Goal: Transaction & Acquisition: Obtain resource

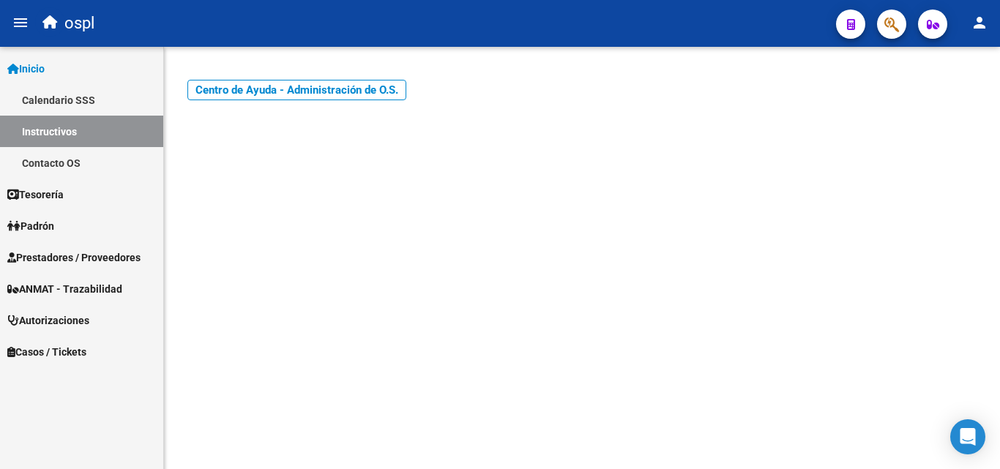
click at [75, 255] on span "Prestadores / Proveedores" at bounding box center [73, 258] width 133 height 16
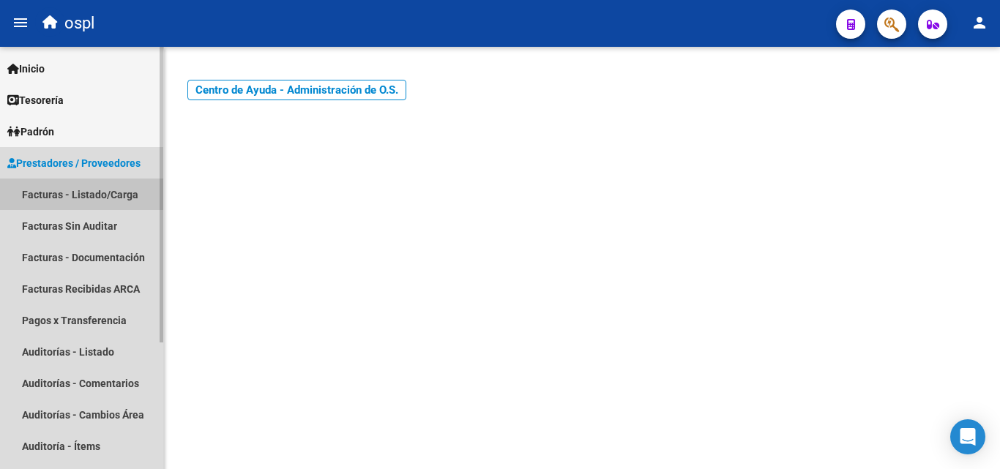
click at [101, 195] on link "Facturas - Listado/Carga" at bounding box center [81, 194] width 163 height 31
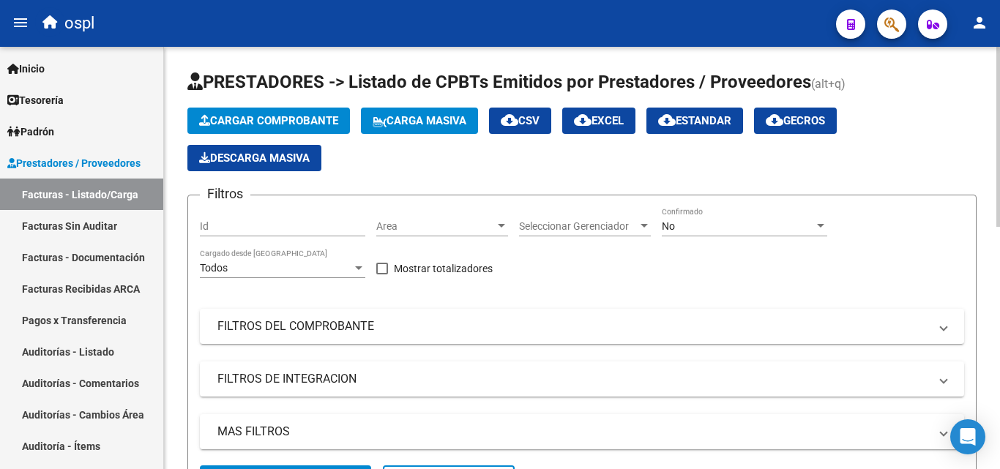
click at [820, 227] on div at bounding box center [820, 226] width 7 height 4
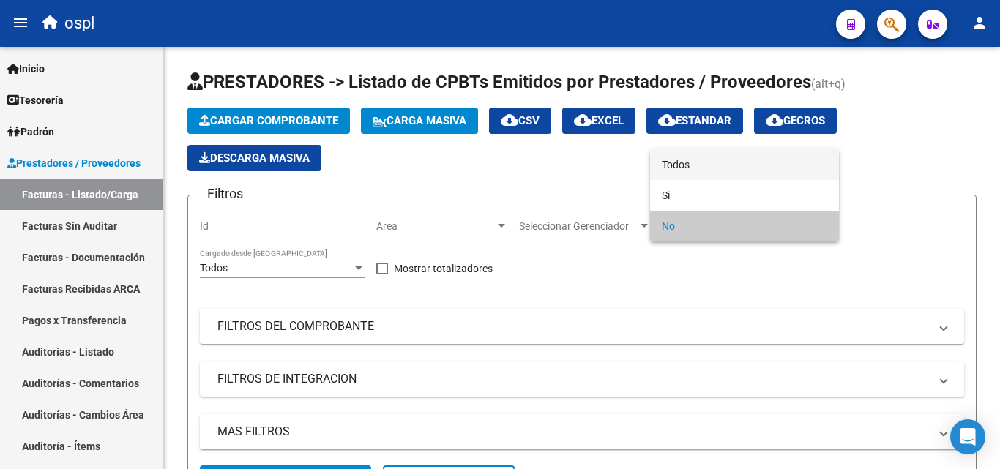
click at [679, 164] on span "Todos" at bounding box center [744, 164] width 165 height 31
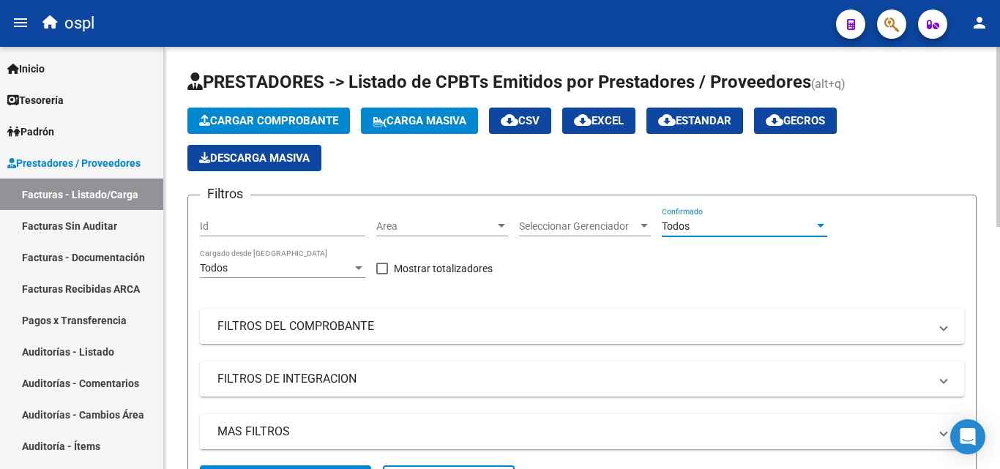
click at [504, 223] on div at bounding box center [501, 226] width 13 height 12
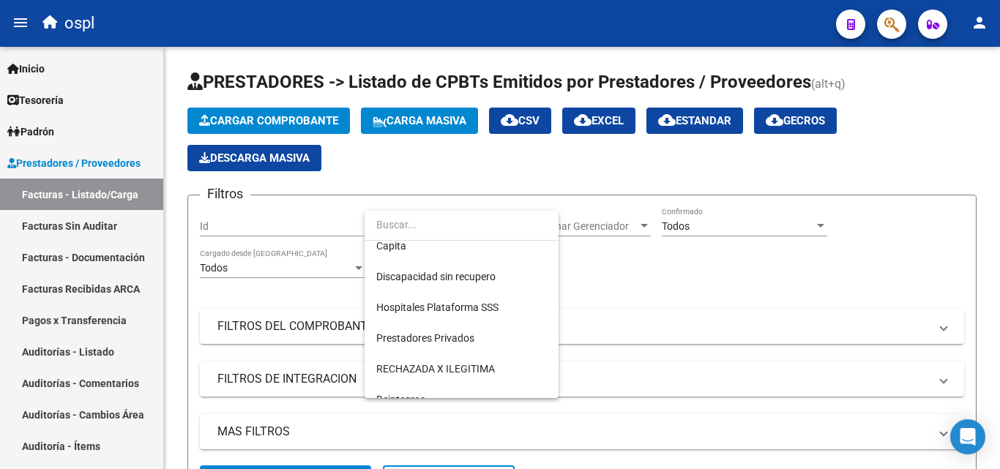
scroll to position [212, 0]
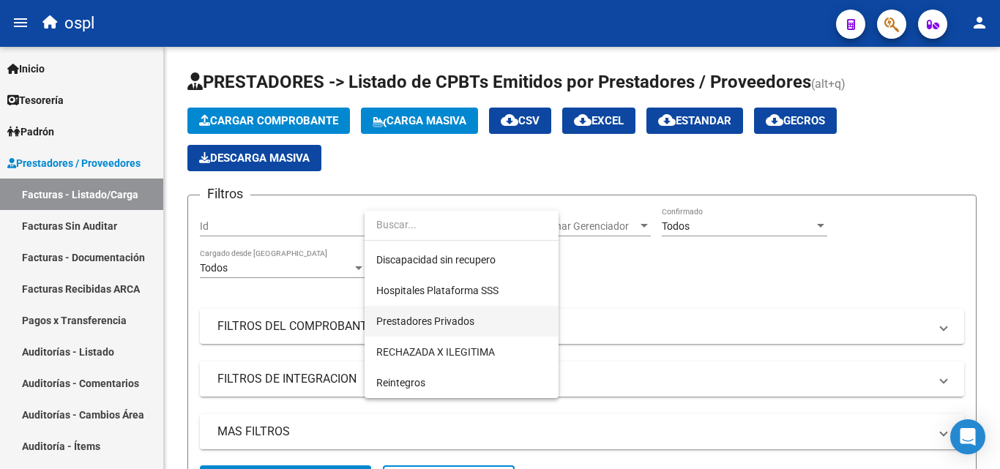
click at [465, 312] on span "Prestadores Privados" at bounding box center [461, 321] width 171 height 31
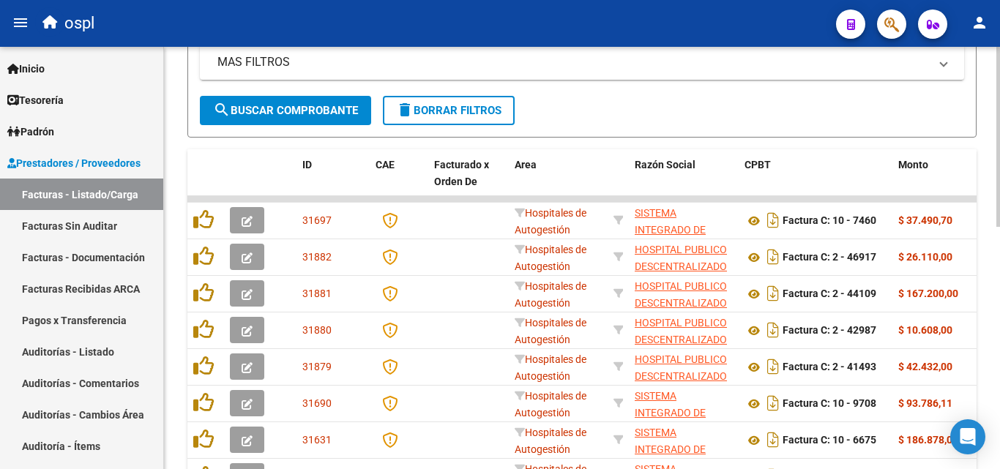
scroll to position [146, 0]
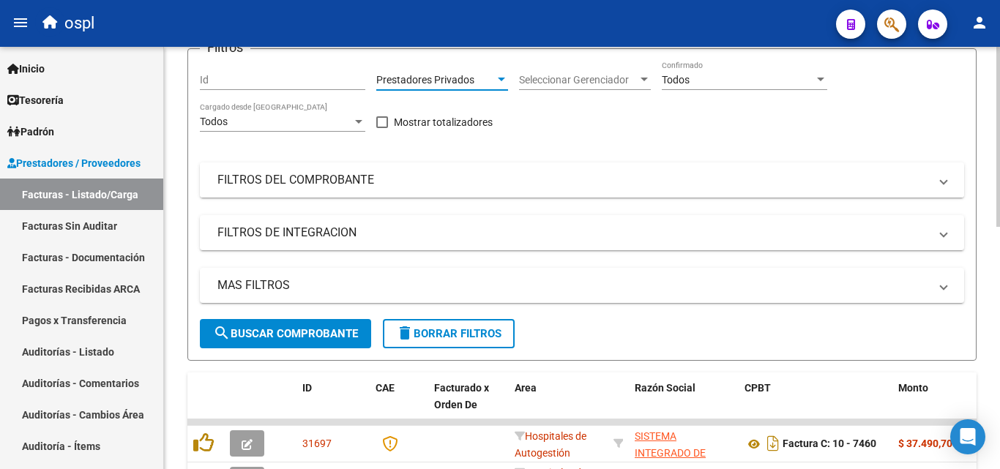
click at [332, 184] on mat-panel-title "FILTROS DEL COMPROBANTE" at bounding box center [572, 180] width 711 height 16
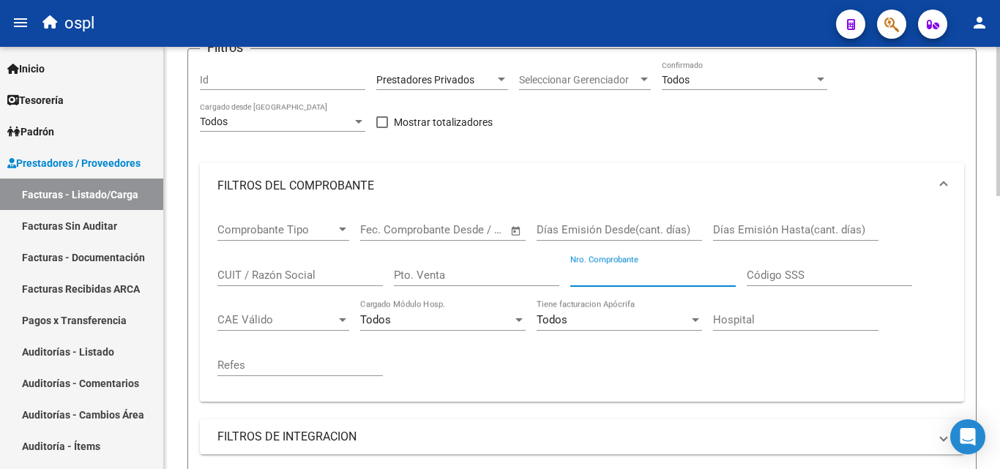
click at [676, 269] on input "Nro. Comprobante" at bounding box center [652, 275] width 165 height 13
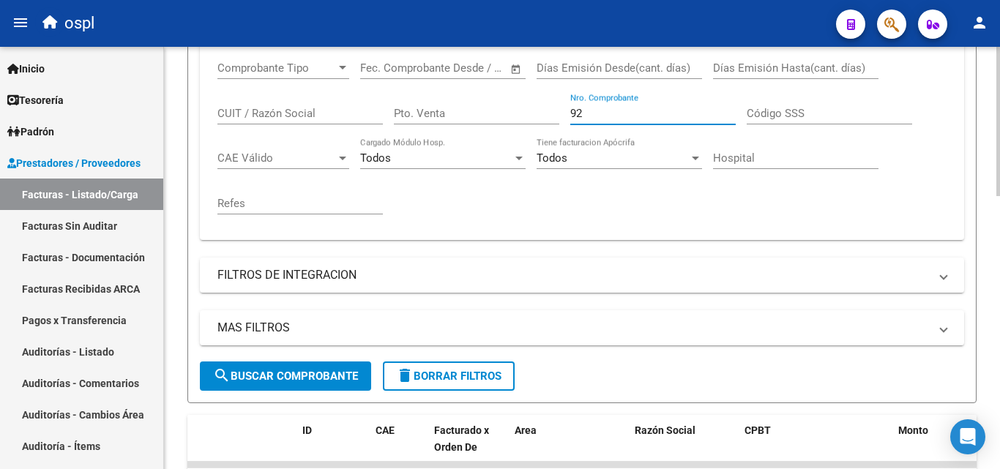
scroll to position [366, 0]
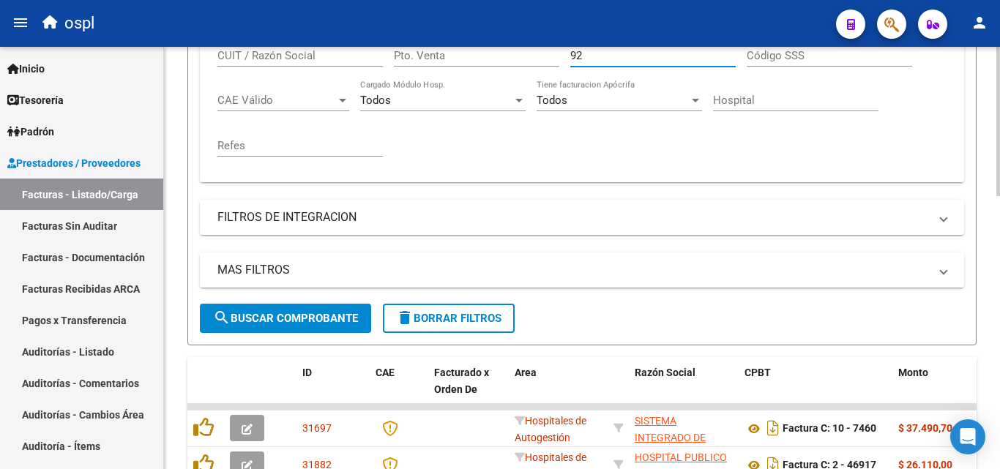
click at [297, 315] on span "search Buscar Comprobante" at bounding box center [285, 318] width 145 height 13
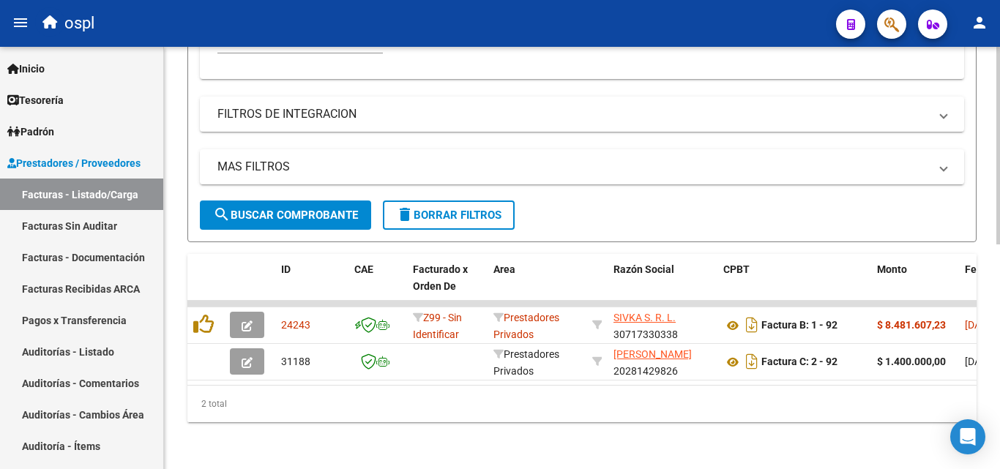
scroll to position [481, 0]
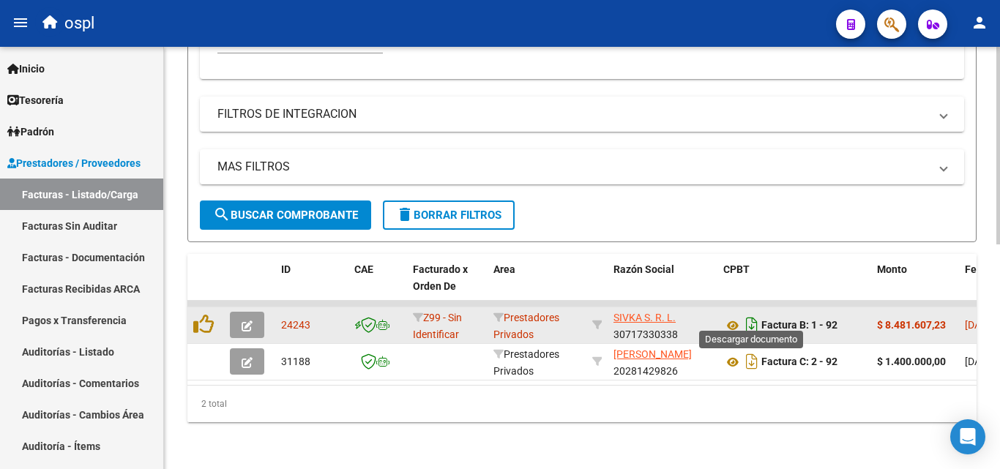
click at [752, 313] on icon "Descargar documento" at bounding box center [751, 324] width 19 height 23
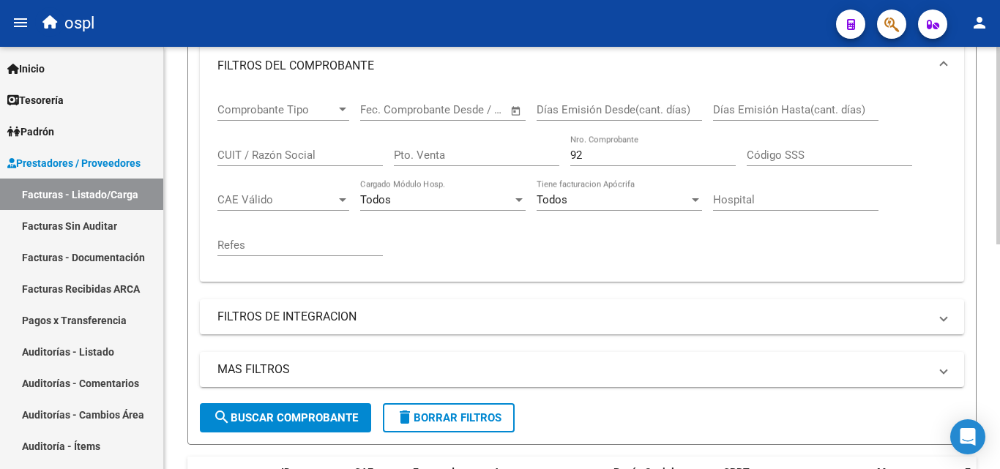
scroll to position [261, 0]
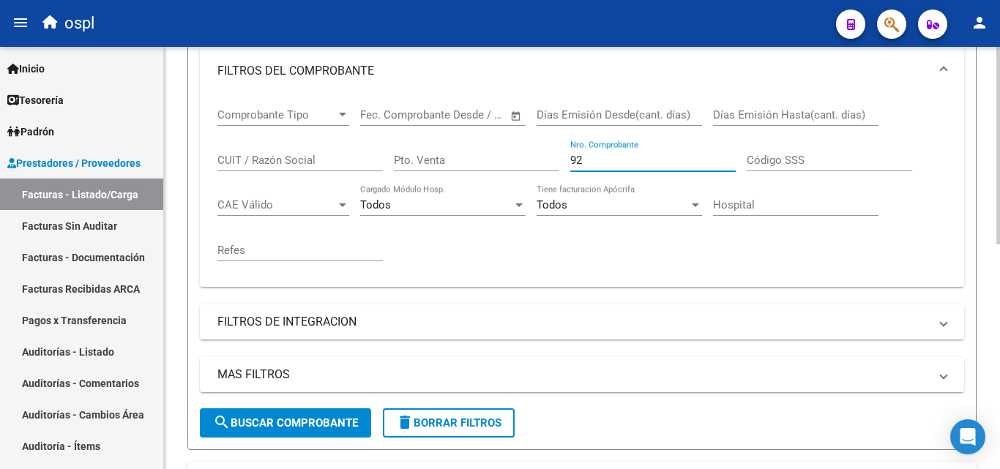
click at [598, 158] on input "92" at bounding box center [652, 160] width 165 height 13
type input "9"
type input "85"
click at [300, 422] on span "search Buscar Comprobante" at bounding box center [285, 422] width 145 height 13
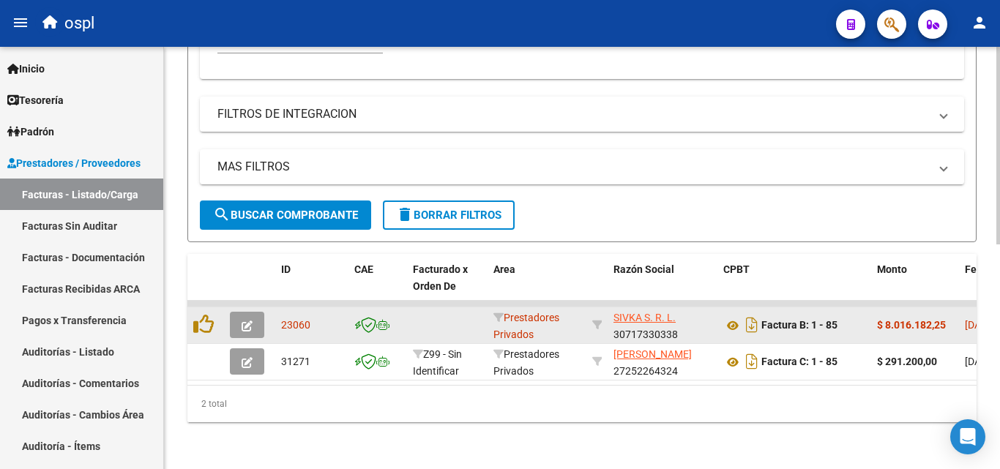
scroll to position [481, 0]
click at [750, 316] on icon "Descargar documento" at bounding box center [751, 324] width 19 height 23
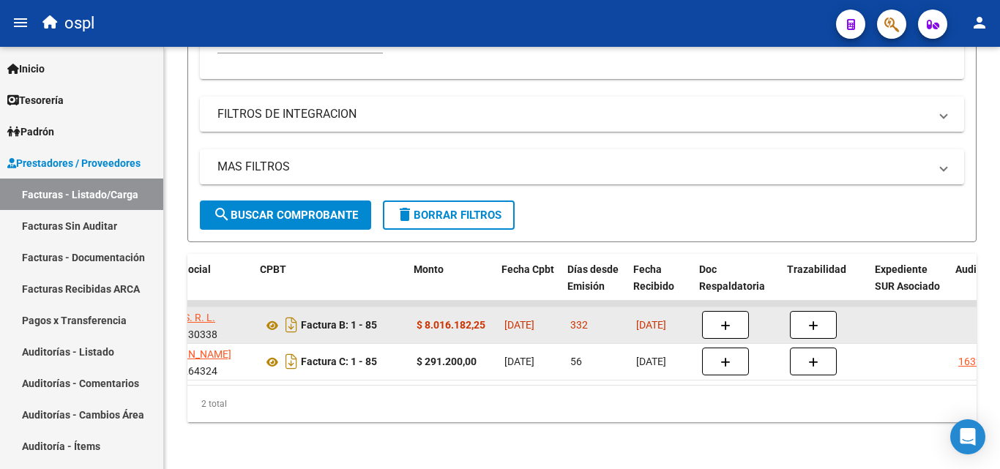
scroll to position [0, 463]
click at [268, 317] on icon at bounding box center [269, 326] width 19 height 18
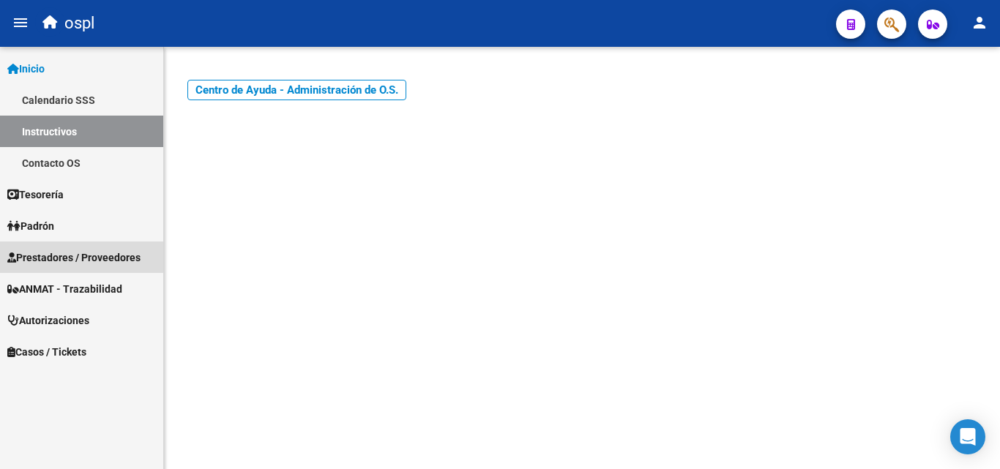
click at [72, 254] on span "Prestadores / Proveedores" at bounding box center [73, 258] width 133 height 16
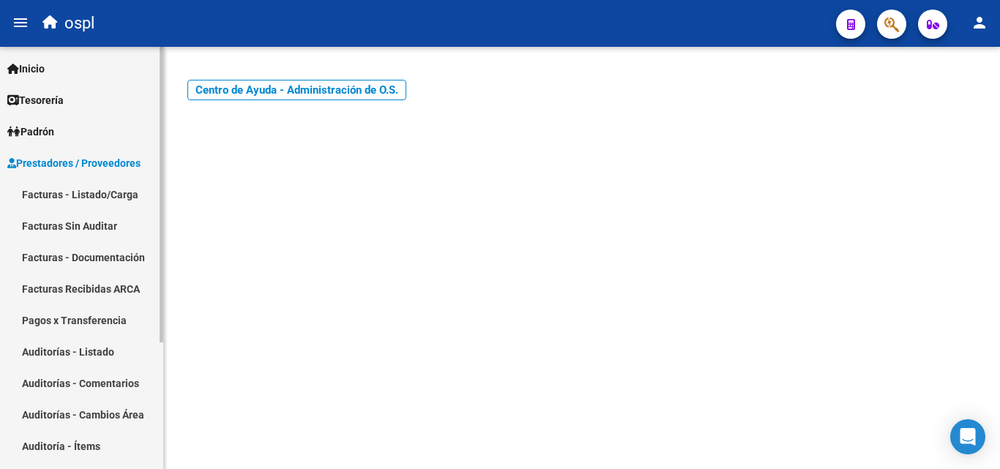
click at [99, 195] on link "Facturas - Listado/Carga" at bounding box center [81, 194] width 163 height 31
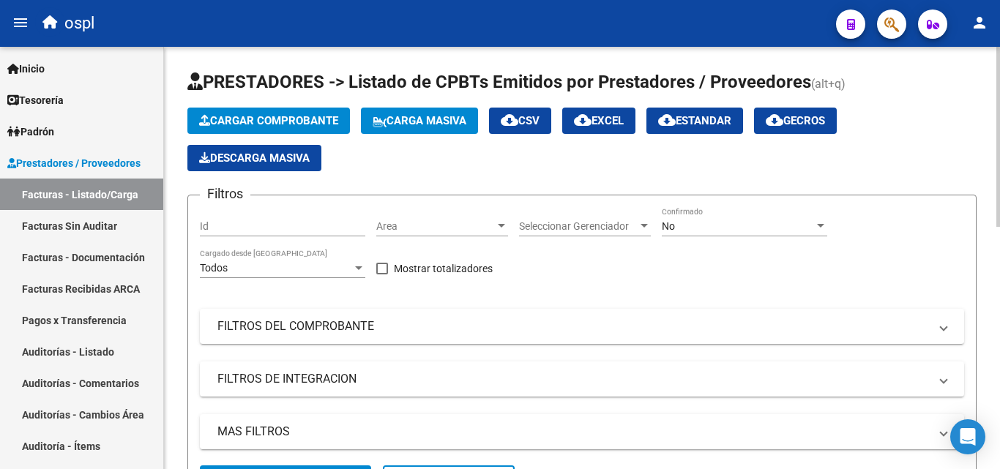
click at [687, 224] on div "No" at bounding box center [738, 226] width 152 height 12
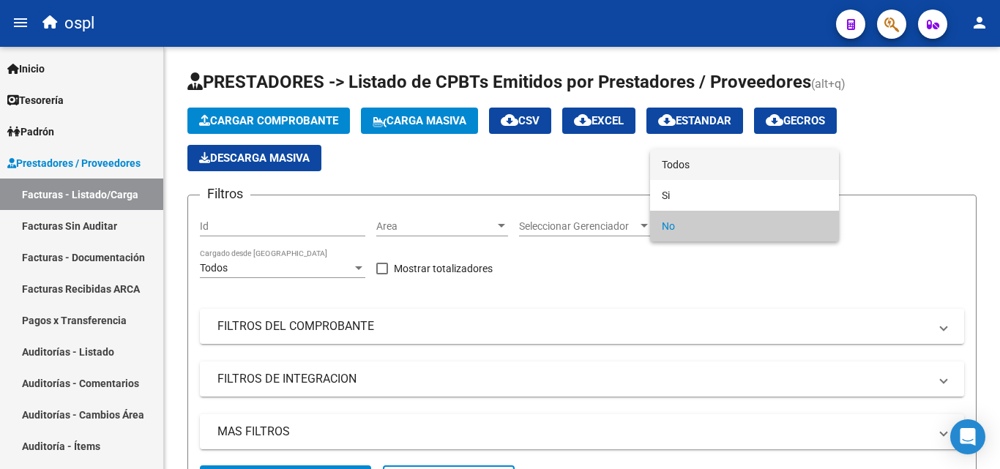
click at [681, 159] on span "Todos" at bounding box center [744, 164] width 165 height 31
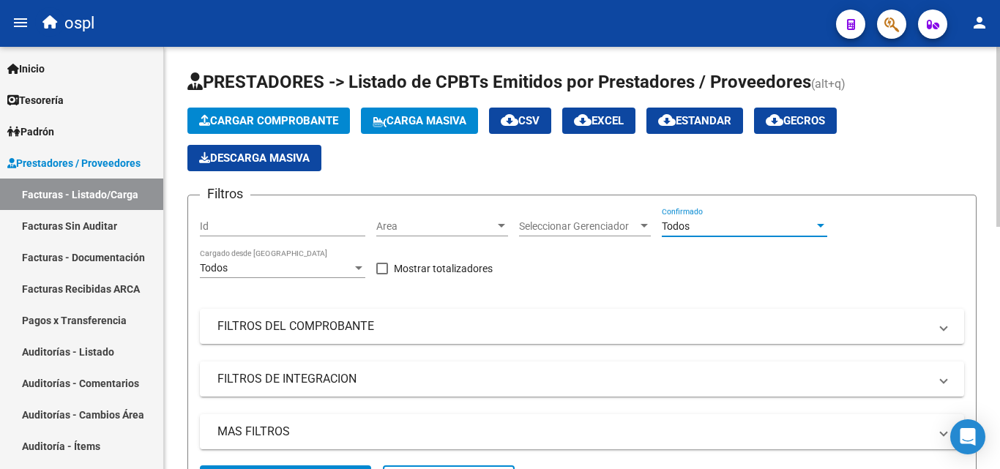
click at [430, 224] on span "Area" at bounding box center [435, 226] width 119 height 12
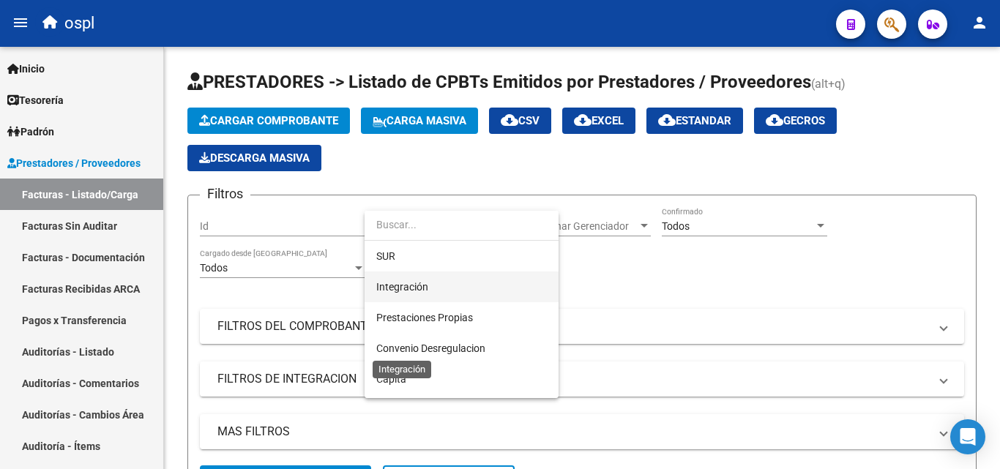
scroll to position [212, 0]
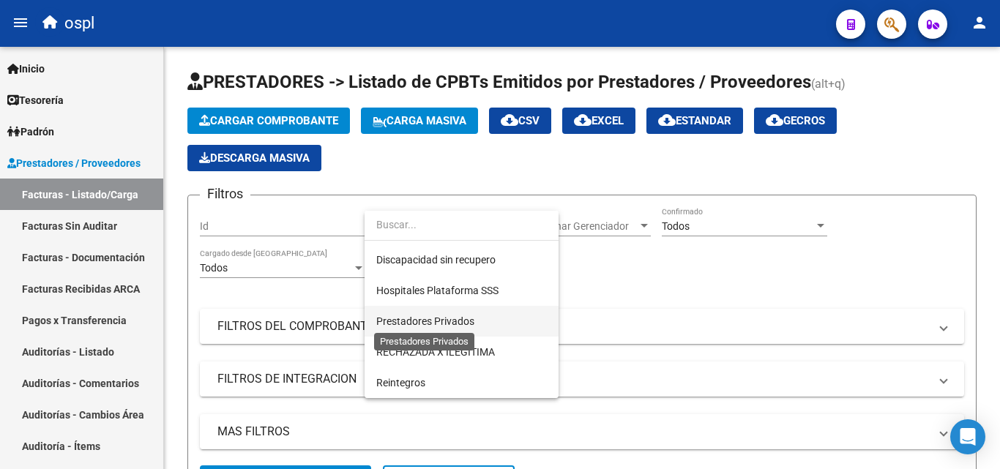
click at [452, 320] on span "Prestadores Privados" at bounding box center [425, 321] width 98 height 12
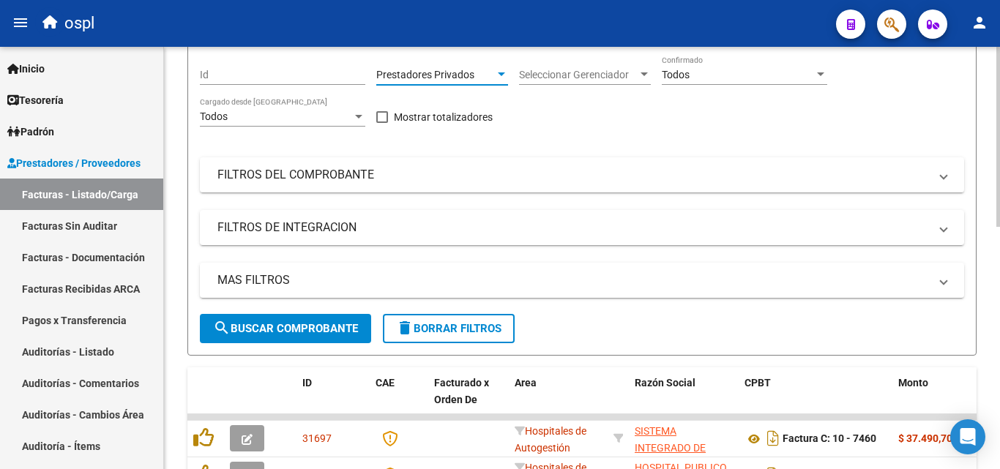
scroll to position [73, 0]
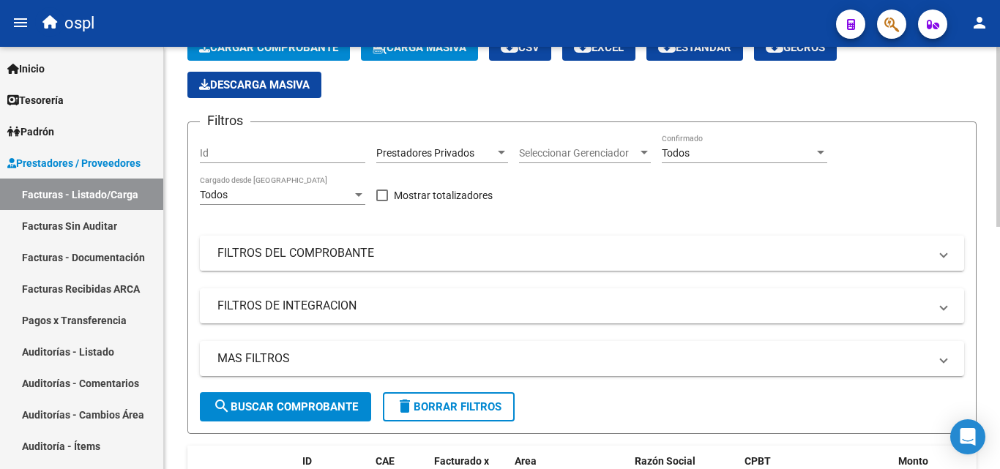
click at [360, 246] on mat-panel-title "FILTROS DEL COMPROBANTE" at bounding box center [572, 253] width 711 height 16
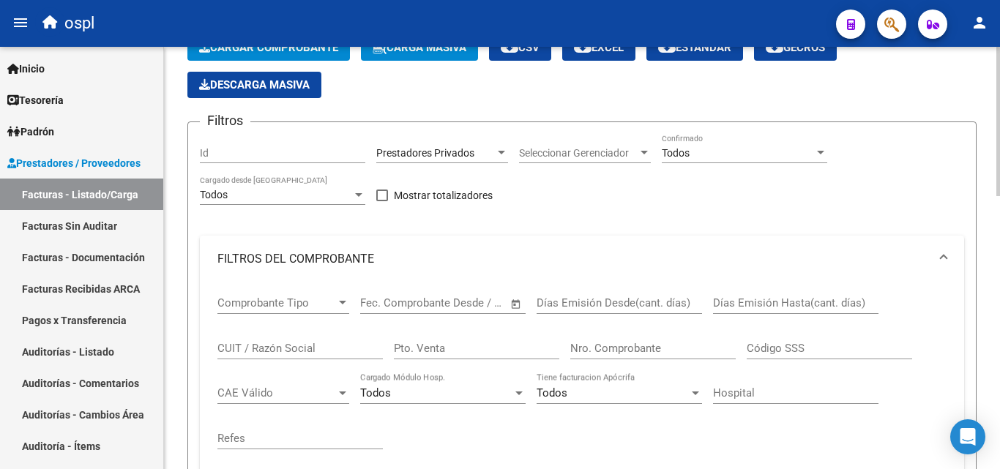
click at [637, 353] on input "Nro. Comprobante" at bounding box center [652, 348] width 165 height 13
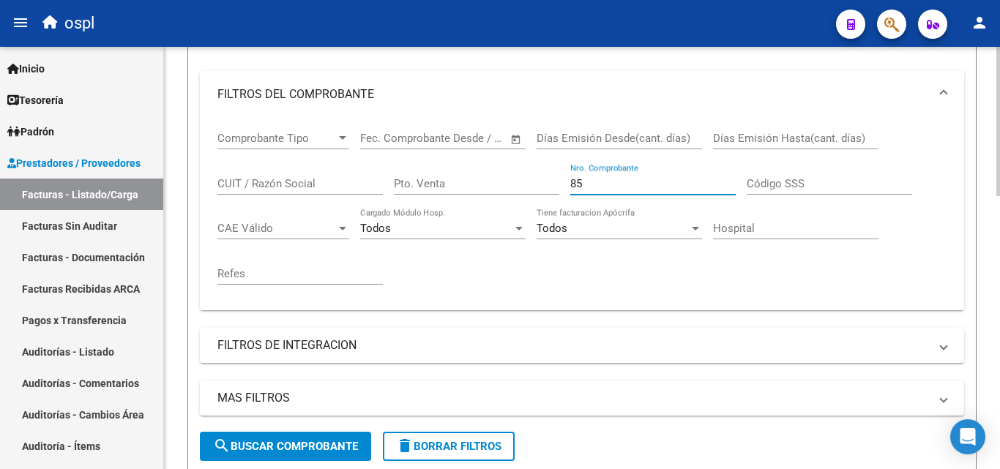
scroll to position [293, 0]
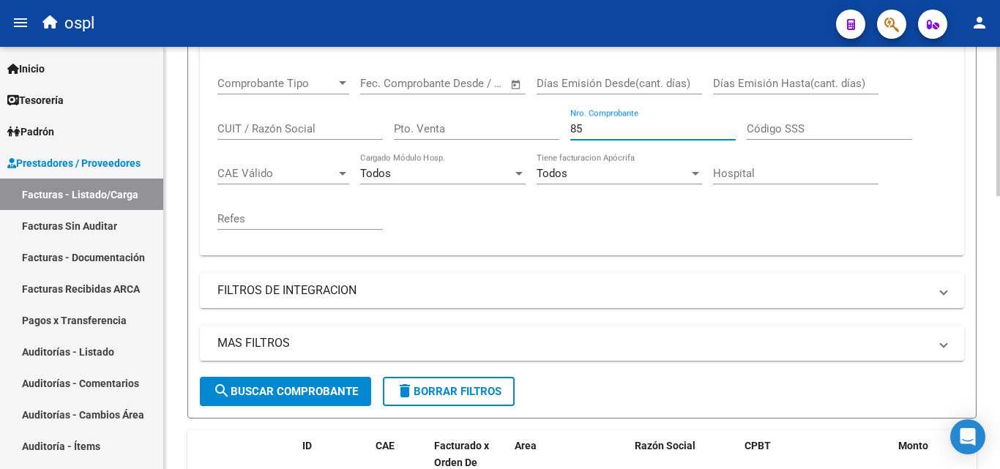
type input "85"
click at [250, 395] on span "search Buscar Comprobante" at bounding box center [285, 391] width 145 height 13
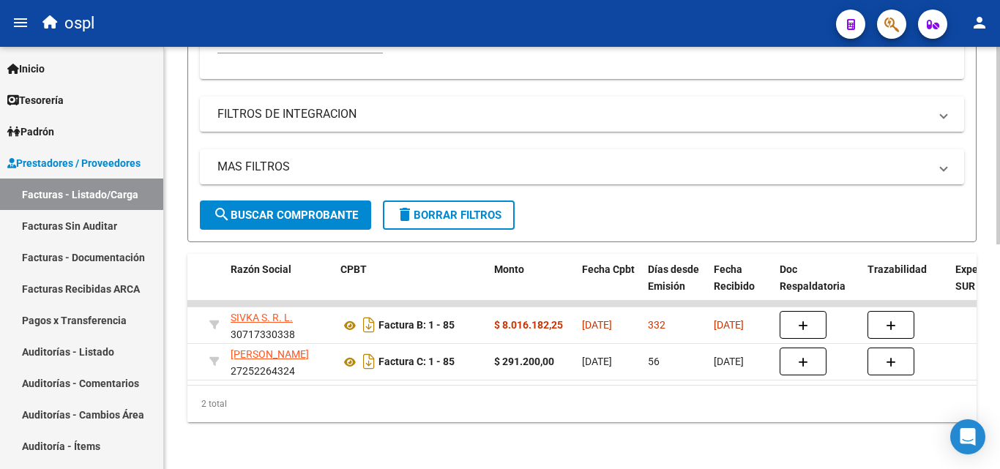
scroll to position [0, 394]
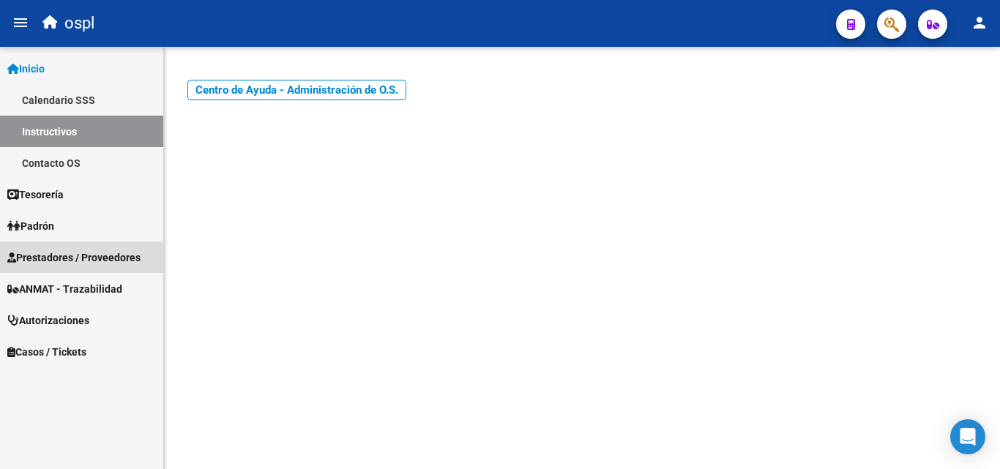
click at [47, 254] on span "Prestadores / Proveedores" at bounding box center [73, 258] width 133 height 16
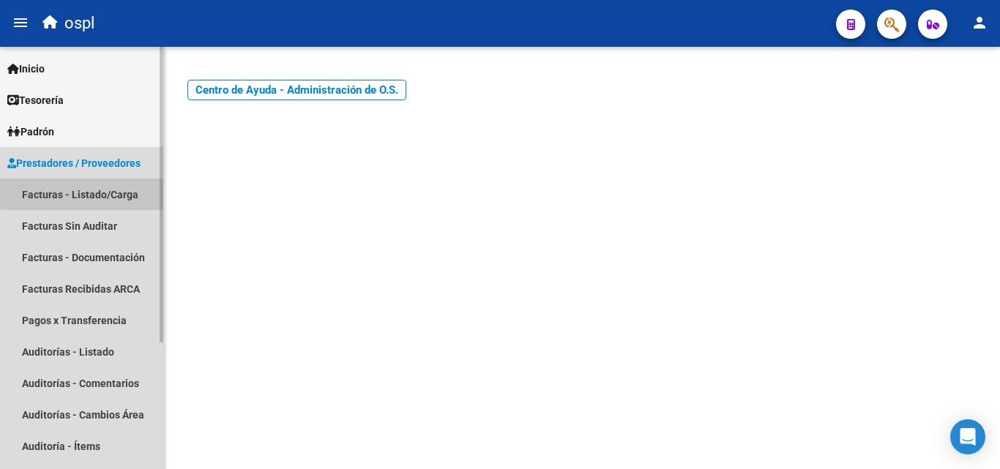
click at [88, 189] on link "Facturas - Listado/Carga" at bounding box center [81, 194] width 163 height 31
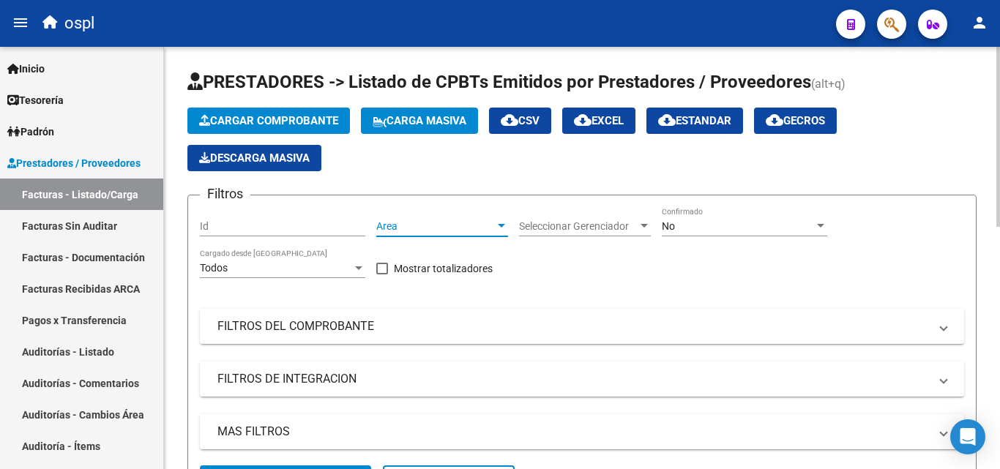
click at [503, 222] on div at bounding box center [501, 226] width 13 height 12
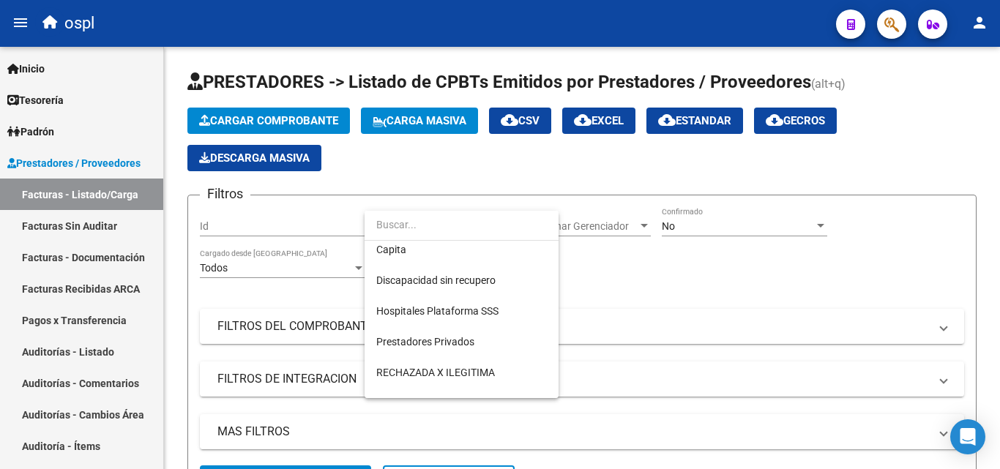
scroll to position [212, 0]
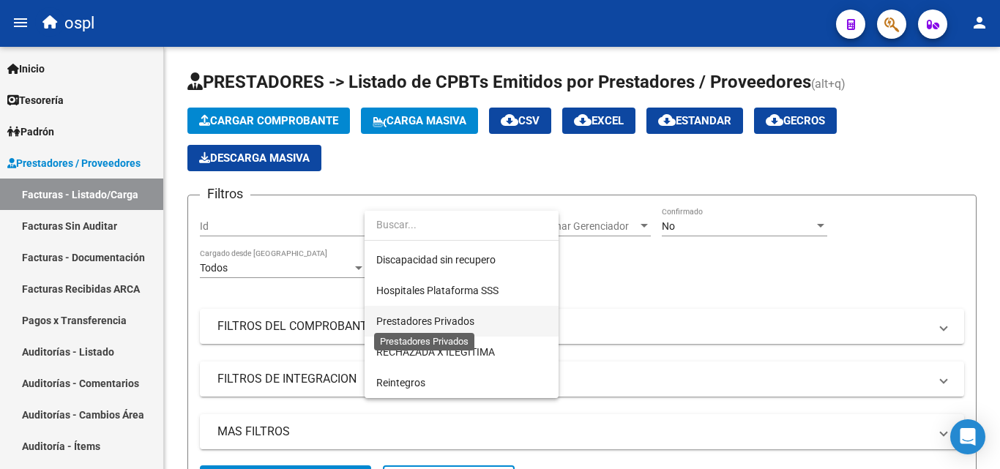
click at [454, 321] on span "Prestadores Privados" at bounding box center [425, 321] width 98 height 12
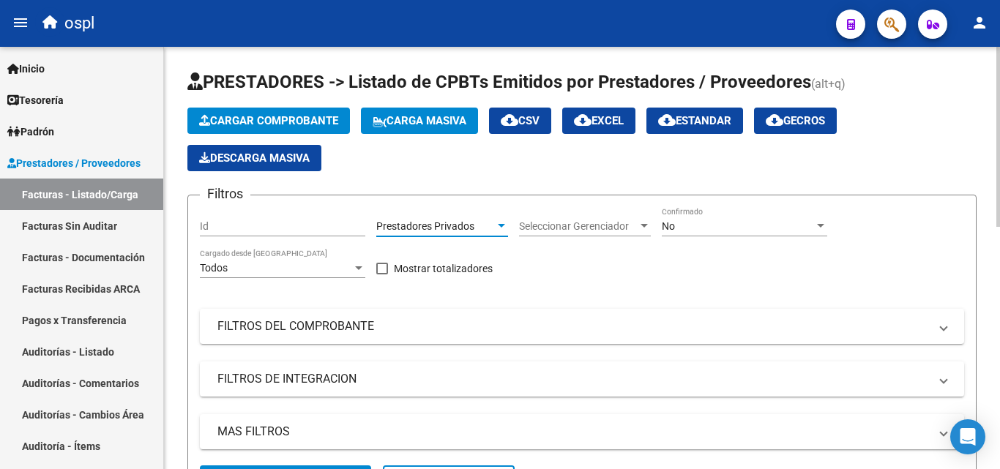
click at [725, 235] on div "No Confirmado" at bounding box center [744, 221] width 165 height 29
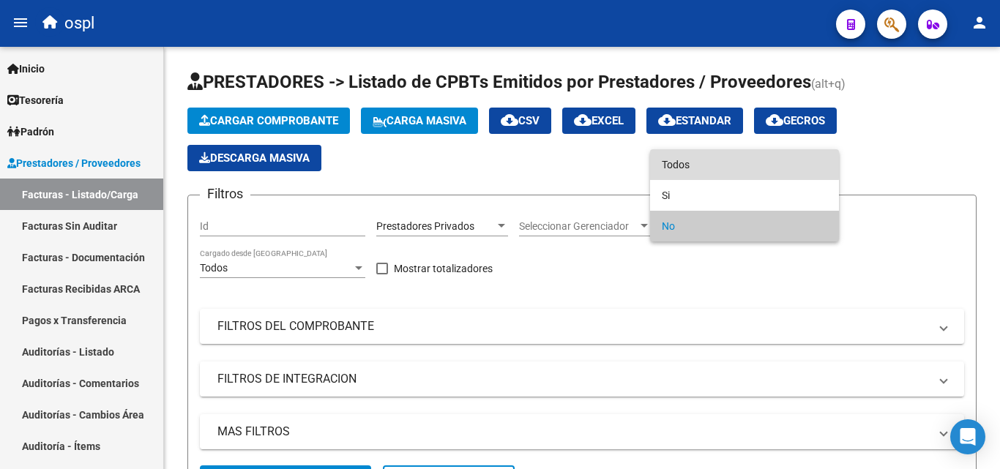
click at [692, 164] on span "Todos" at bounding box center [744, 164] width 165 height 31
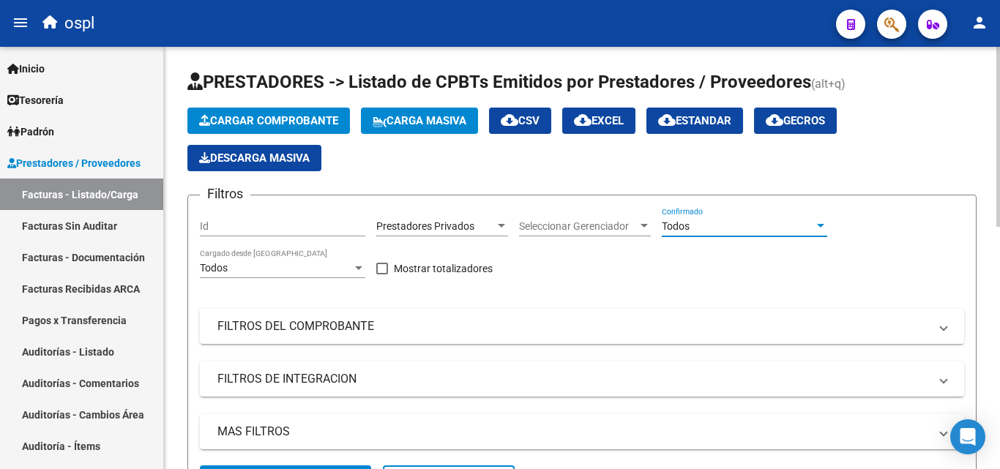
click at [321, 326] on mat-panel-title "FILTROS DEL COMPROBANTE" at bounding box center [572, 326] width 711 height 16
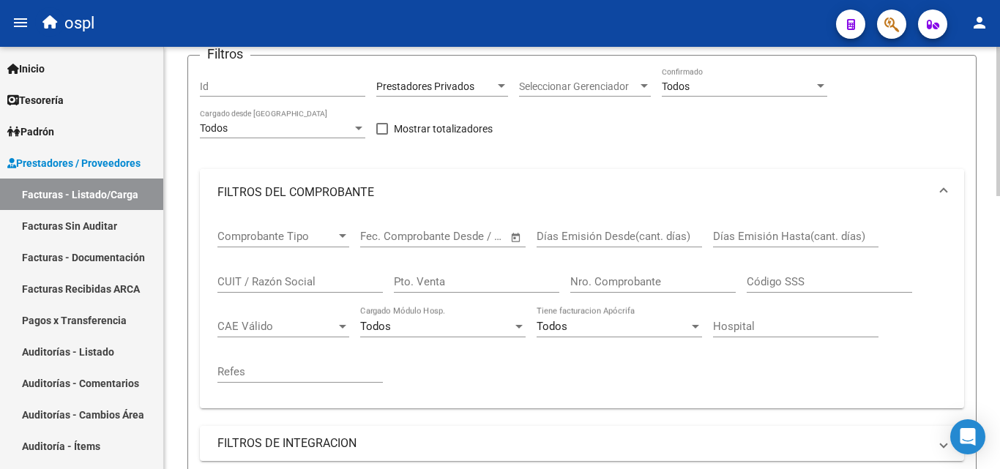
scroll to position [146, 0]
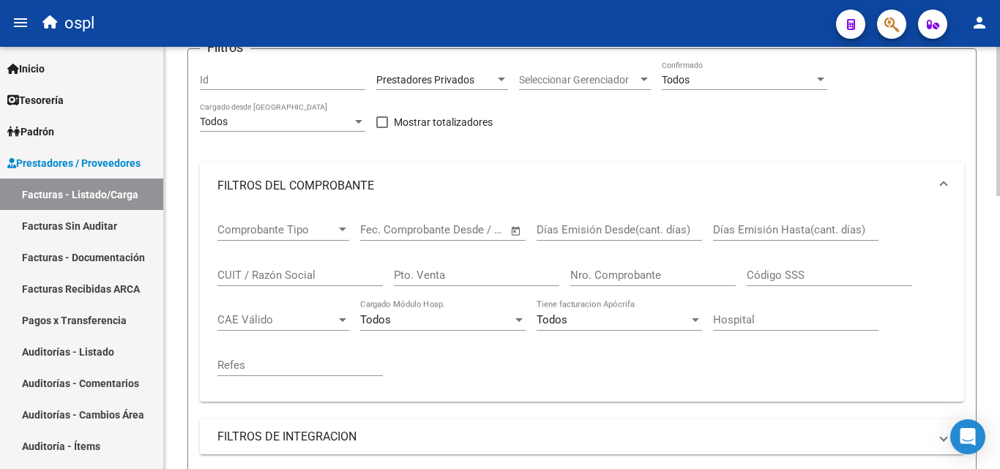
click at [620, 281] on input "Nro. Comprobante" at bounding box center [652, 275] width 165 height 13
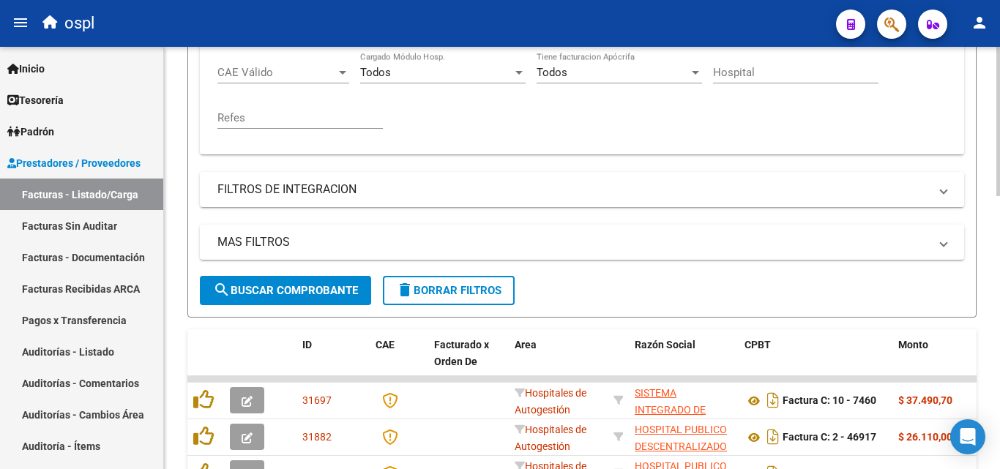
scroll to position [439, 0]
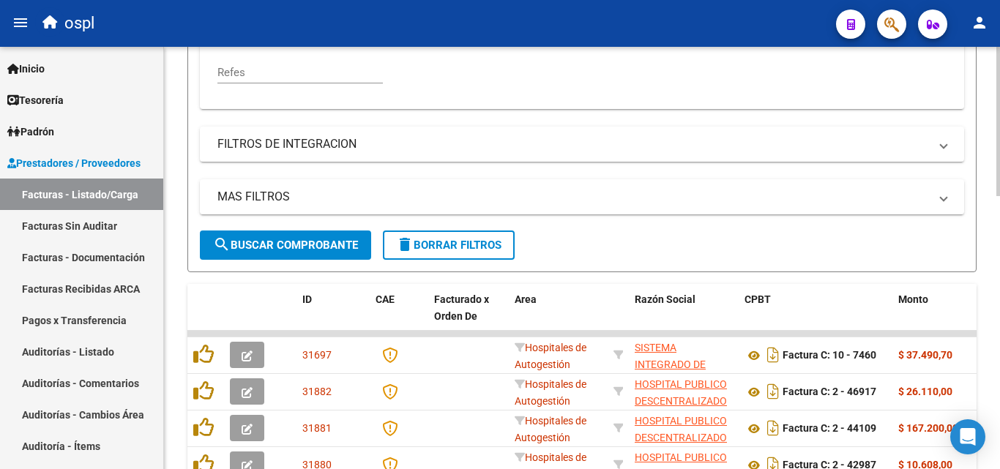
type input "85"
click at [300, 249] on span "search Buscar Comprobante" at bounding box center [285, 245] width 145 height 13
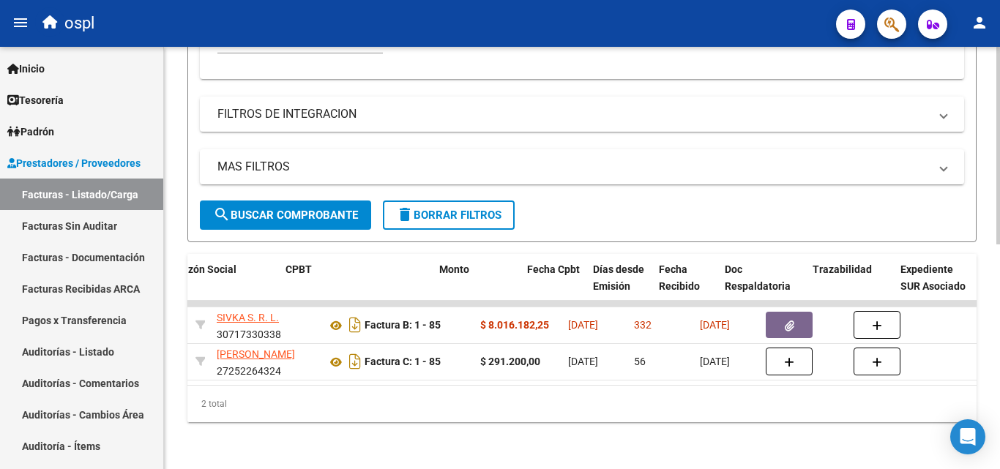
scroll to position [0, 452]
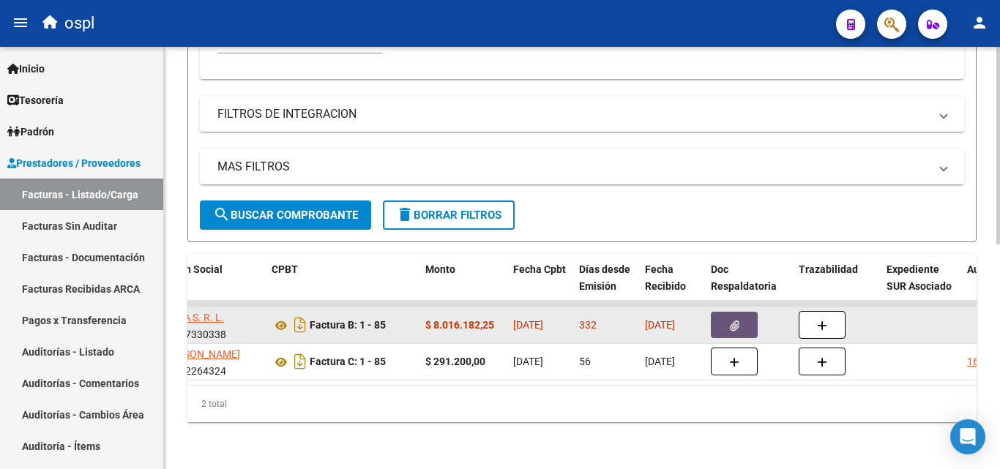
click at [733, 321] on icon "button" at bounding box center [735, 326] width 10 height 11
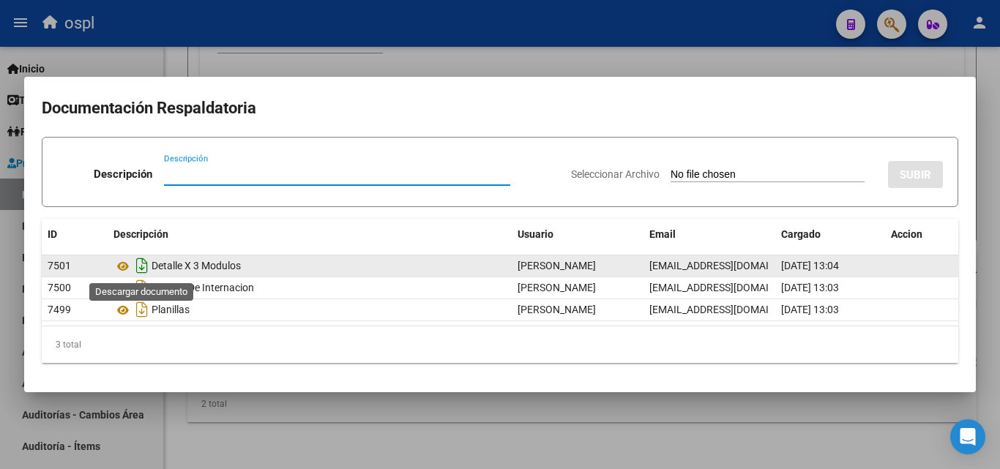
click at [139, 266] on icon "Descargar documento" at bounding box center [141, 265] width 19 height 23
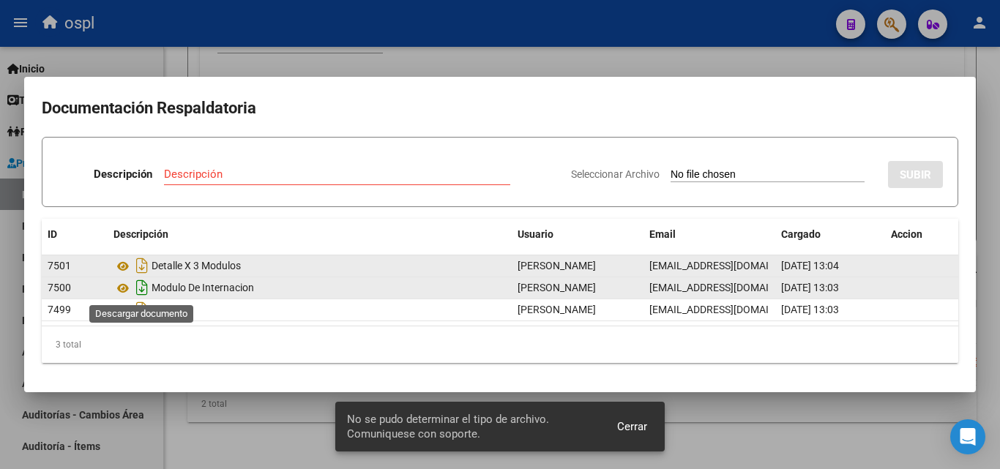
click at [140, 287] on icon "Descargar documento" at bounding box center [141, 287] width 19 height 23
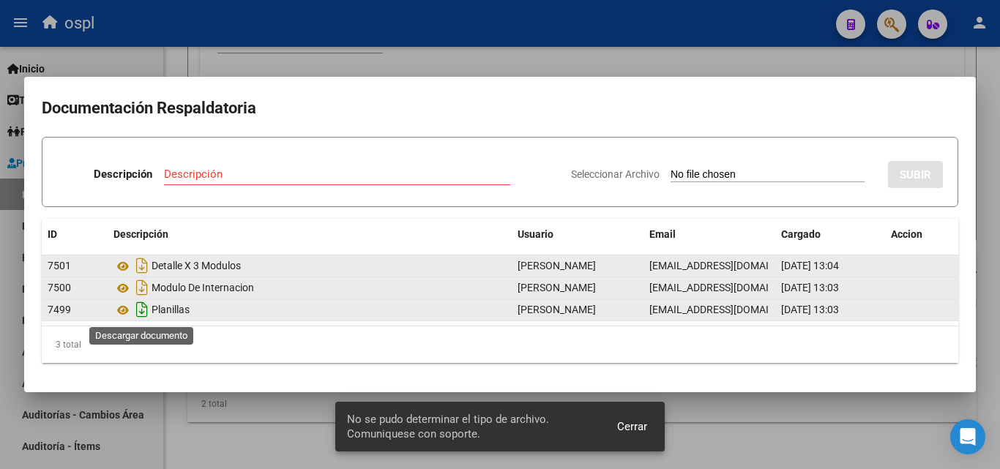
click at [142, 310] on icon "Descargar documento" at bounding box center [141, 309] width 19 height 23
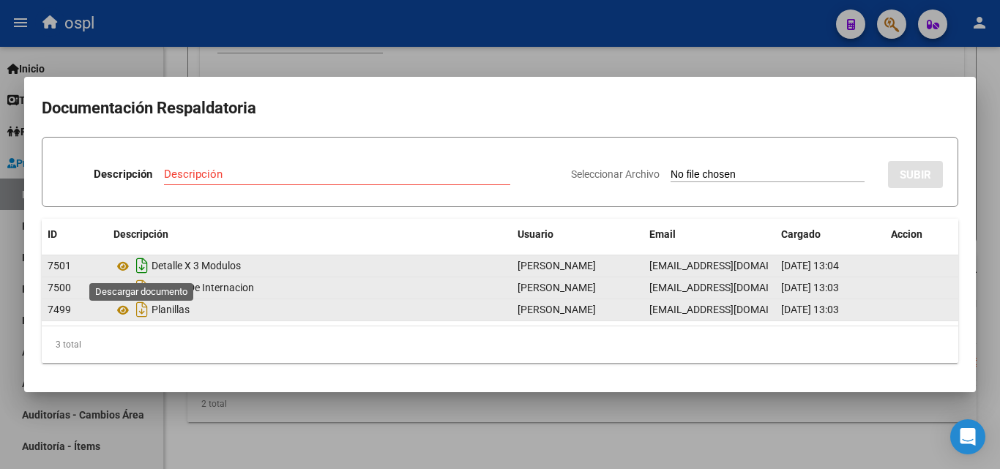
click at [142, 266] on icon "Descargar documento" at bounding box center [141, 265] width 19 height 23
click at [120, 288] on icon at bounding box center [122, 289] width 19 height 18
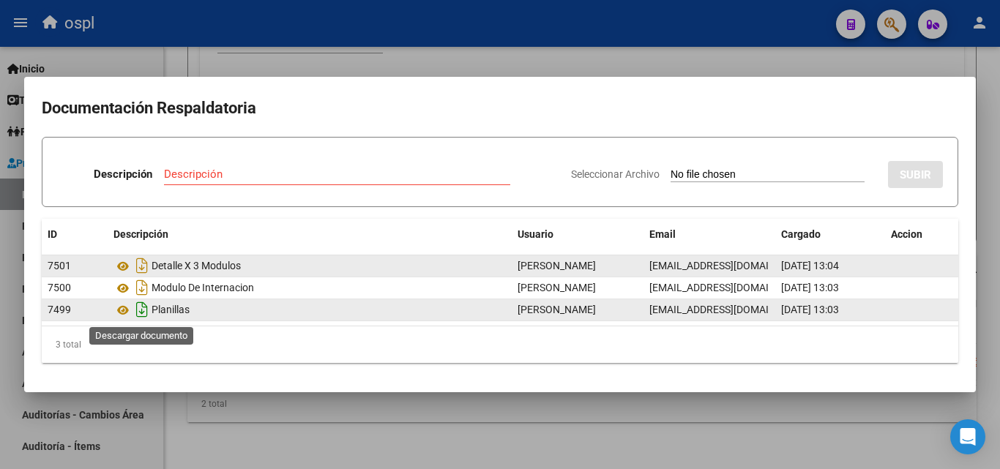
click at [143, 310] on icon "Descargar documento" at bounding box center [141, 309] width 19 height 23
click at [124, 311] on icon at bounding box center [122, 311] width 19 height 18
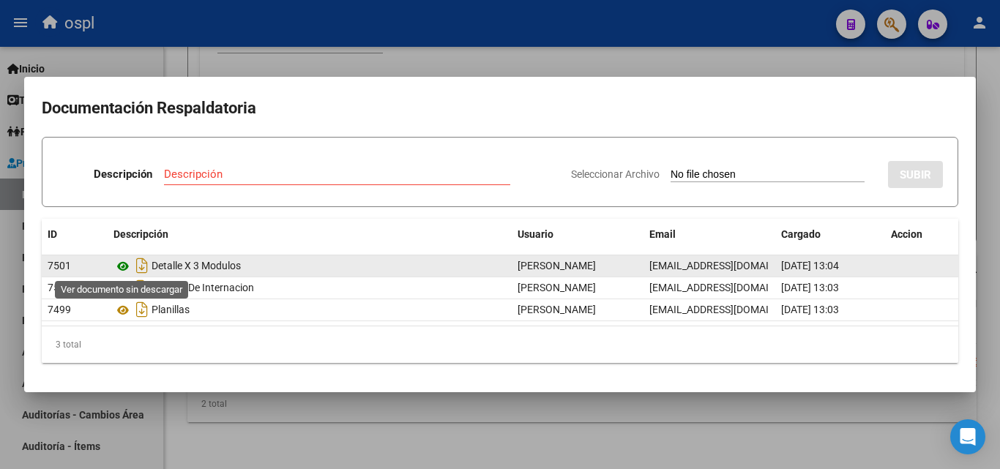
click at [121, 266] on icon at bounding box center [122, 267] width 19 height 18
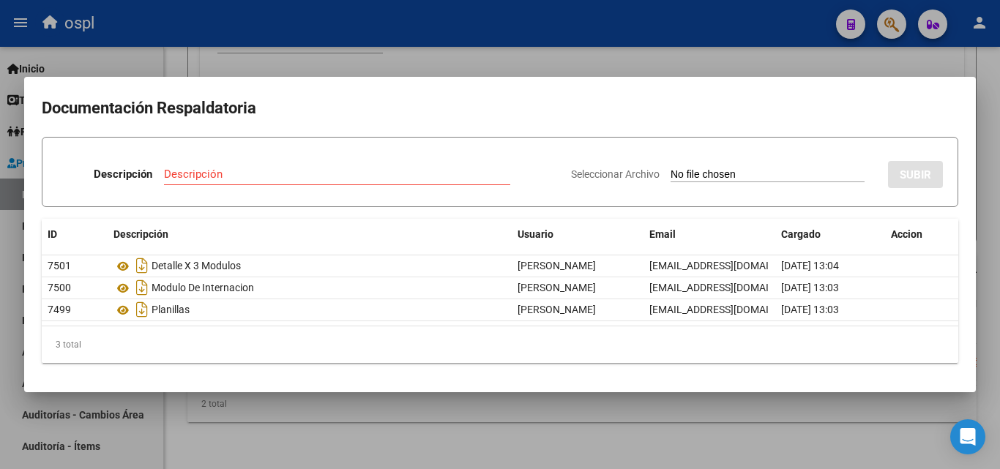
click at [418, 444] on div at bounding box center [500, 234] width 1000 height 469
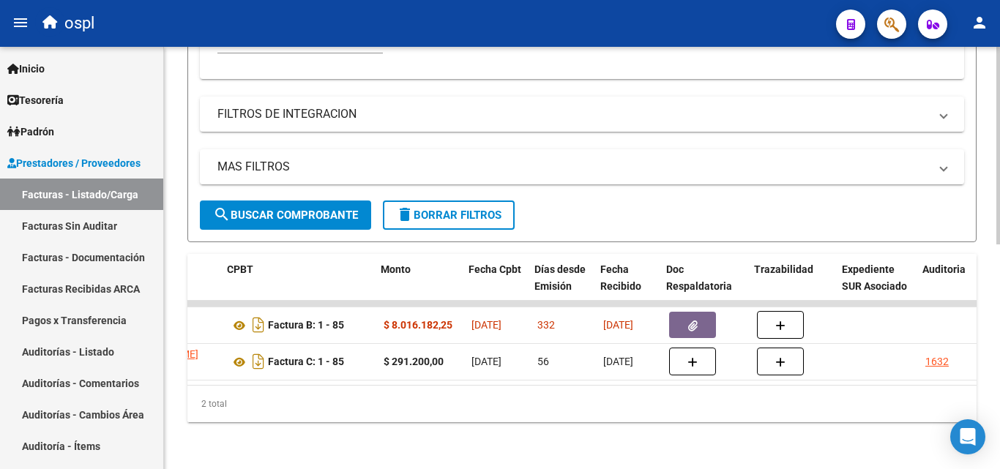
scroll to position [0, 599]
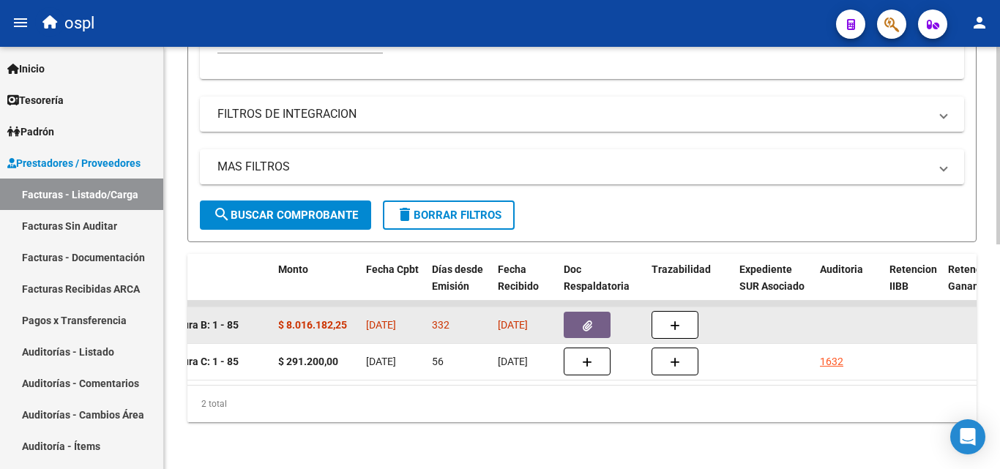
click at [588, 321] on icon "button" at bounding box center [588, 326] width 10 height 11
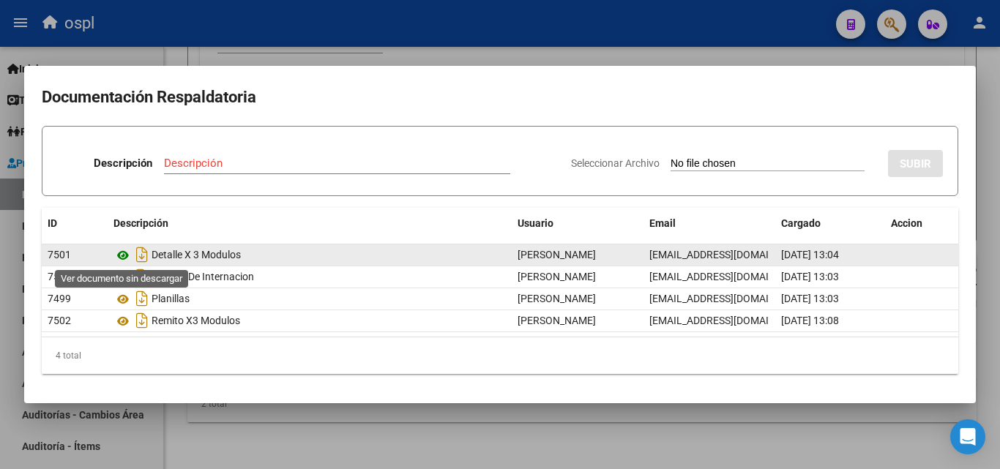
click at [124, 254] on icon at bounding box center [122, 256] width 19 height 18
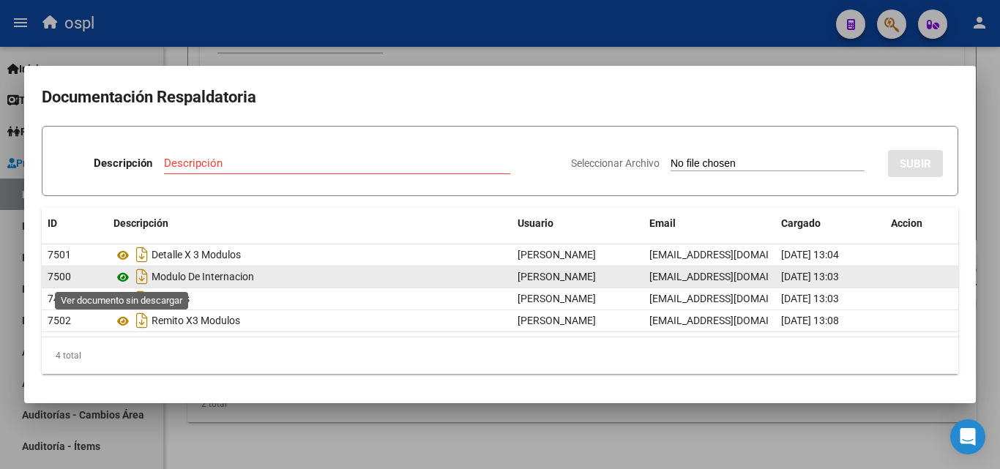
click at [122, 277] on icon at bounding box center [122, 278] width 19 height 18
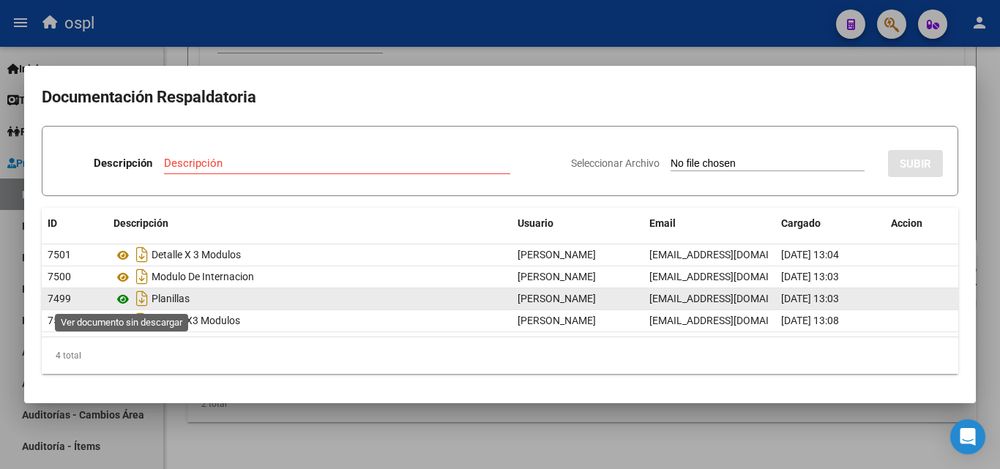
click at [120, 297] on icon at bounding box center [122, 300] width 19 height 18
